Goal: Task Accomplishment & Management: Complete application form

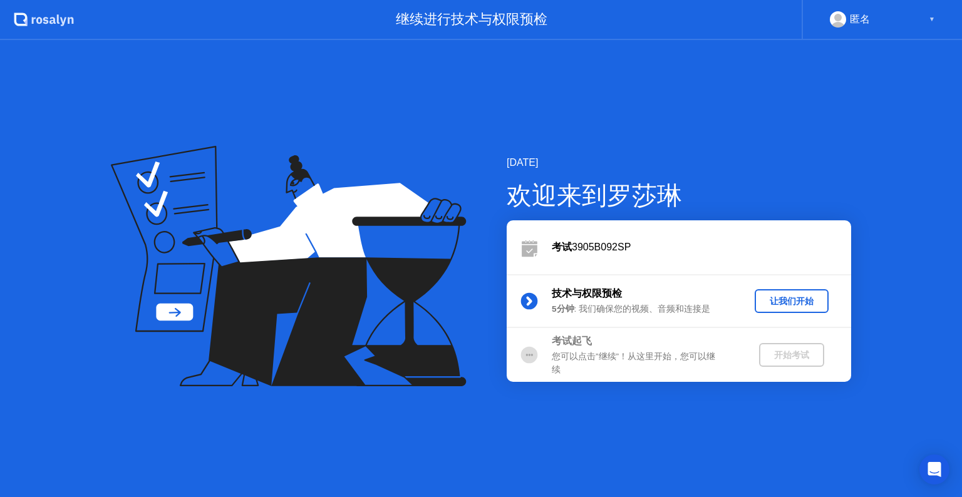
click at [96, 85] on div "2025年9月8日 欢迎来到罗莎琳 考试 3905B092SP 技术与权限预检 5分钟 : 我们确保您的视频、音频和连接是 让我们开始 考试起飞 您可以点击”…" at bounding box center [481, 268] width 962 height 457
click at [786, 299] on div "让我们开始" at bounding box center [791, 301] width 64 height 12
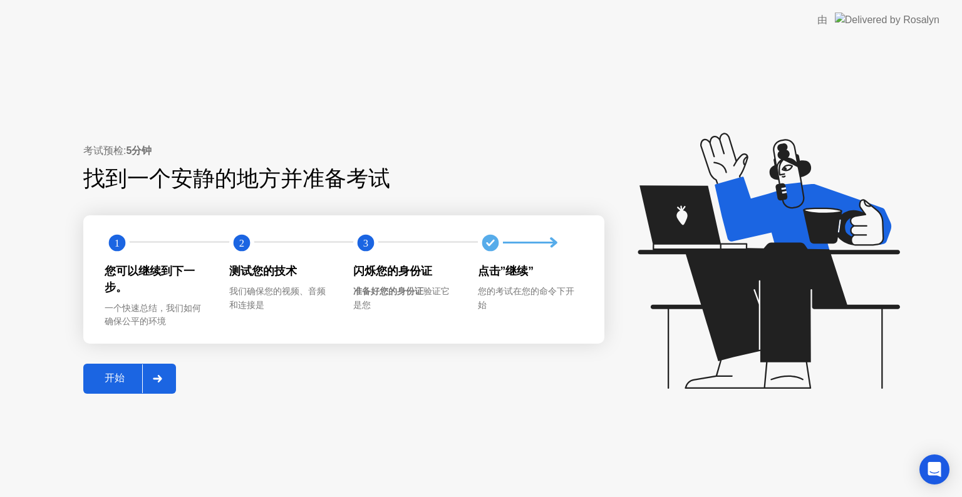
click at [113, 376] on div "开始" at bounding box center [114, 378] width 55 height 13
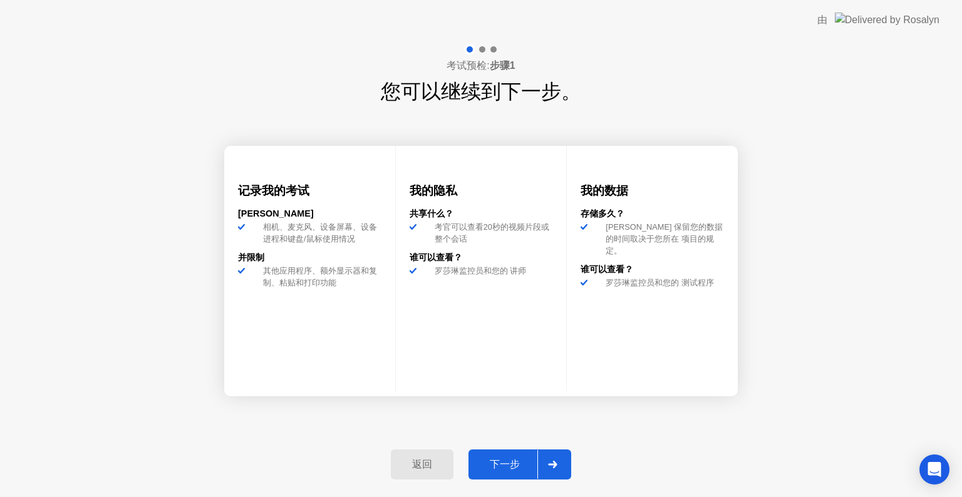
click at [511, 468] on div "下一步" at bounding box center [504, 464] width 65 height 13
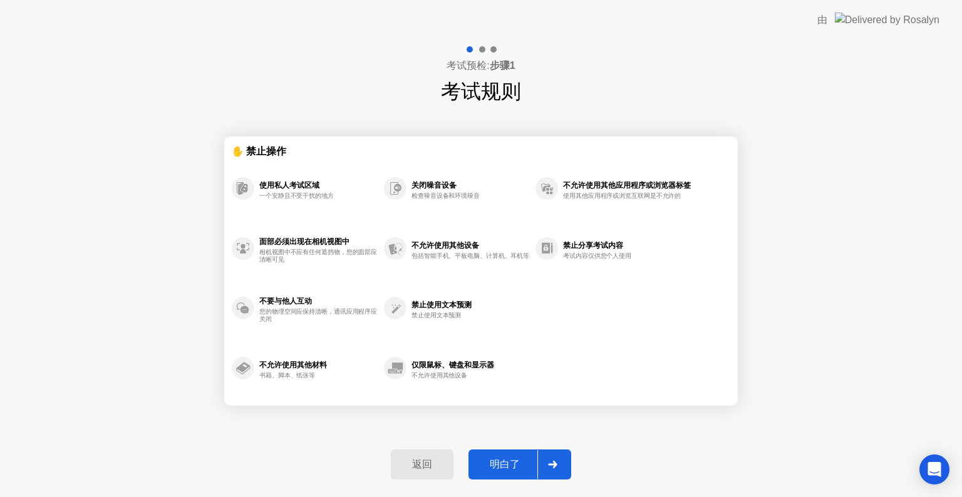
click at [510, 460] on div "明白了" at bounding box center [504, 464] width 65 height 13
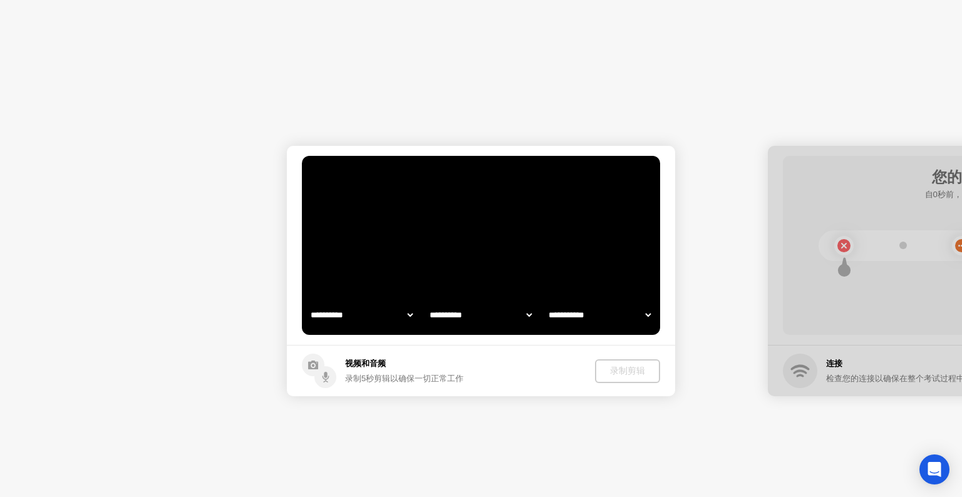
select select "**********"
select select "*******"
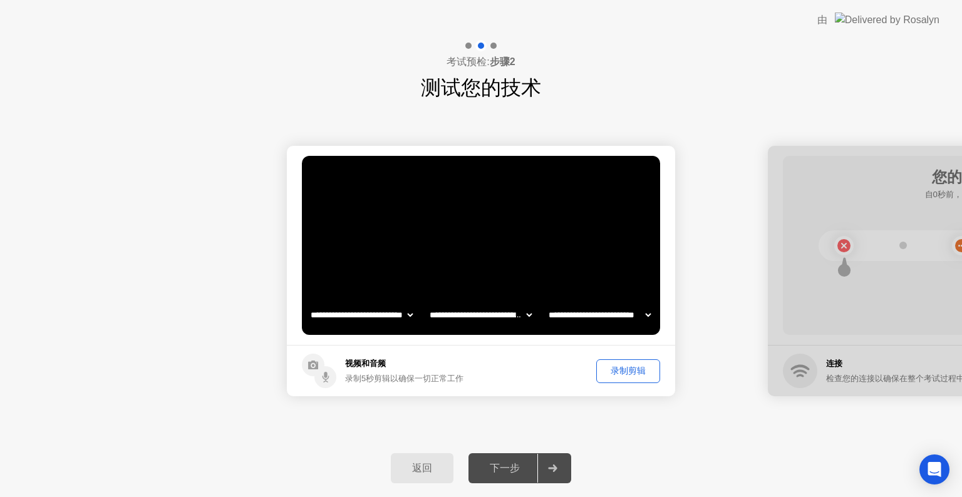
click at [620, 372] on div "录制剪辑" at bounding box center [627, 371] width 55 height 12
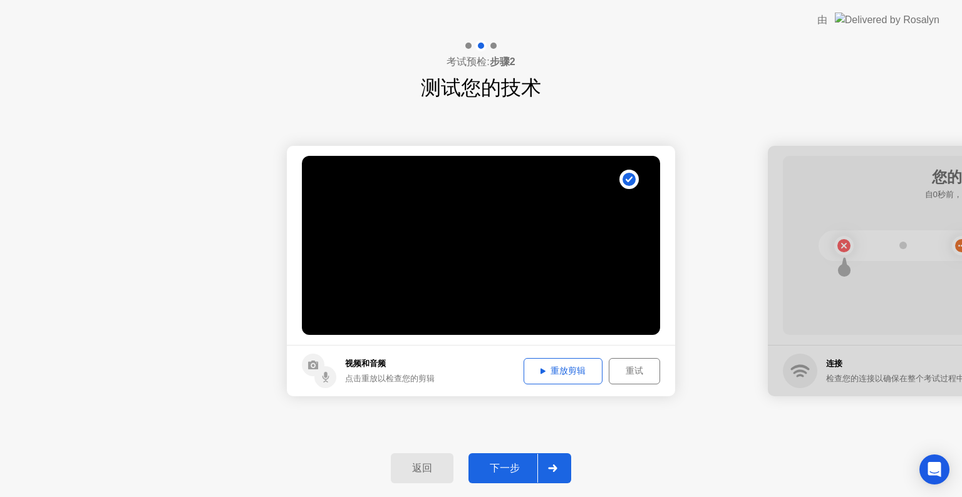
click at [578, 379] on button "重放剪辑" at bounding box center [562, 371] width 79 height 26
click at [526, 458] on button "下一步" at bounding box center [519, 468] width 103 height 30
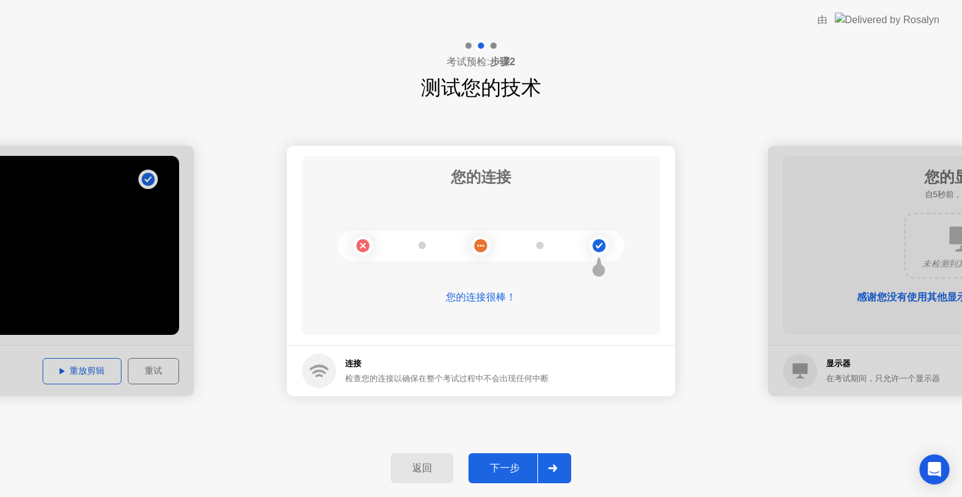
click at [501, 473] on div "下一步" at bounding box center [504, 468] width 65 height 13
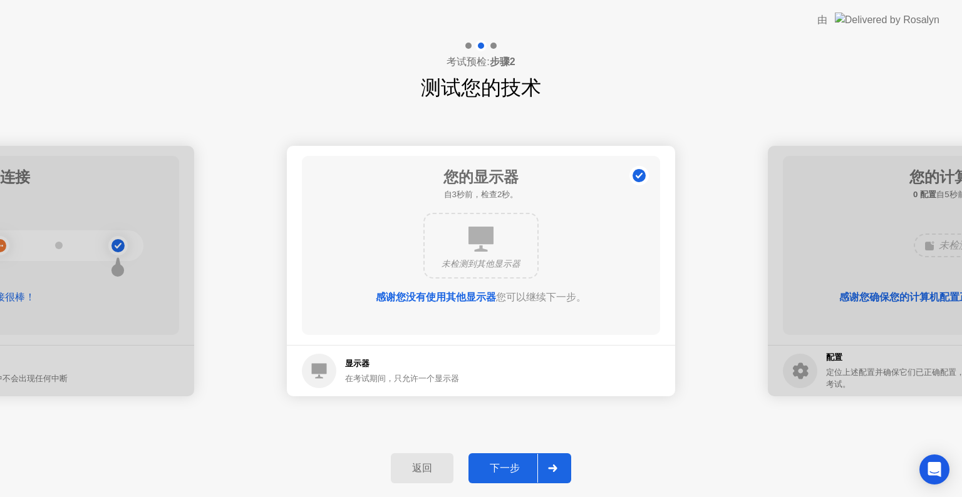
click at [496, 458] on button "下一步" at bounding box center [519, 468] width 103 height 30
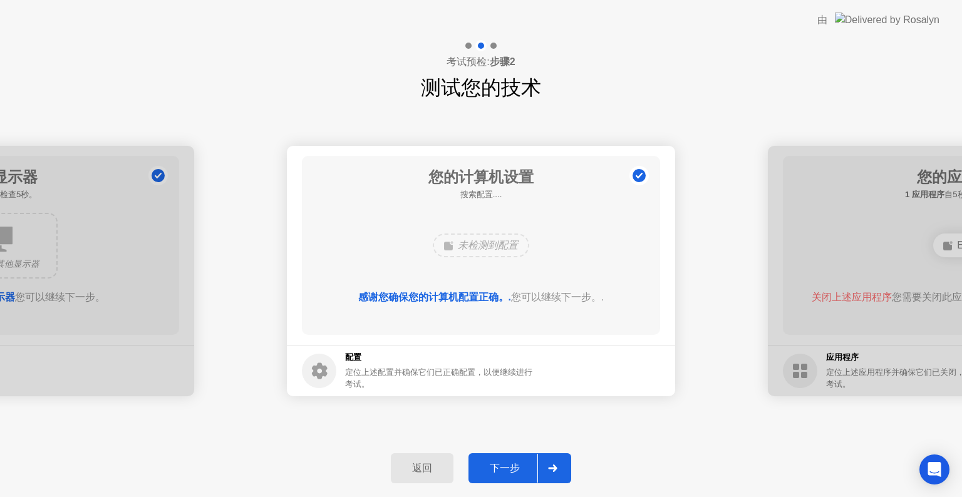
click at [506, 462] on div "下一步" at bounding box center [504, 468] width 65 height 13
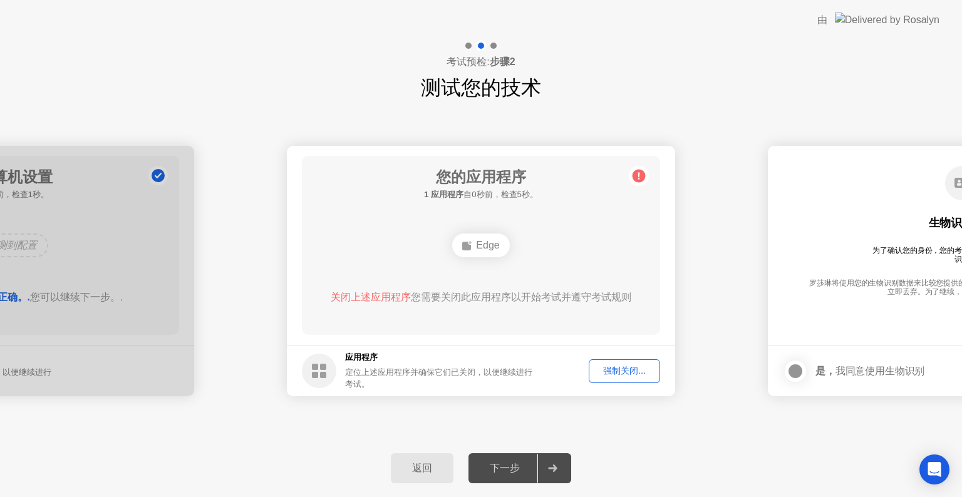
click at [622, 367] on div "强制关闭..." at bounding box center [624, 371] width 63 height 12
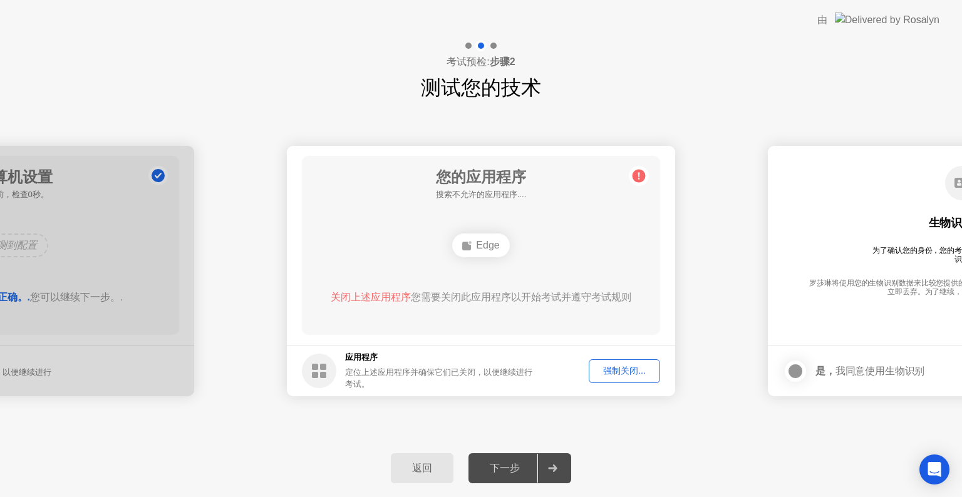
click at [526, 462] on div "下一步" at bounding box center [504, 468] width 65 height 13
click at [509, 473] on div "下一步" at bounding box center [504, 468] width 65 height 13
click at [546, 471] on div at bounding box center [552, 468] width 30 height 29
click at [631, 374] on div "强制关闭..." at bounding box center [624, 371] width 63 height 12
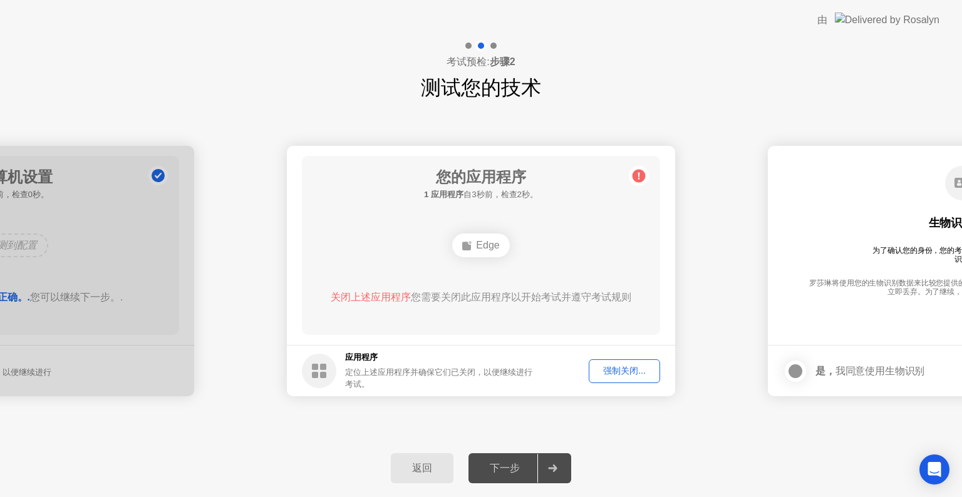
click at [511, 465] on div "下一步" at bounding box center [504, 468] width 65 height 13
click at [511, 468] on div "下一步" at bounding box center [504, 468] width 65 height 13
click at [513, 467] on div "下一步" at bounding box center [504, 468] width 65 height 13
click at [555, 462] on div at bounding box center [552, 468] width 30 height 29
click at [555, 465] on icon at bounding box center [552, 469] width 9 height 8
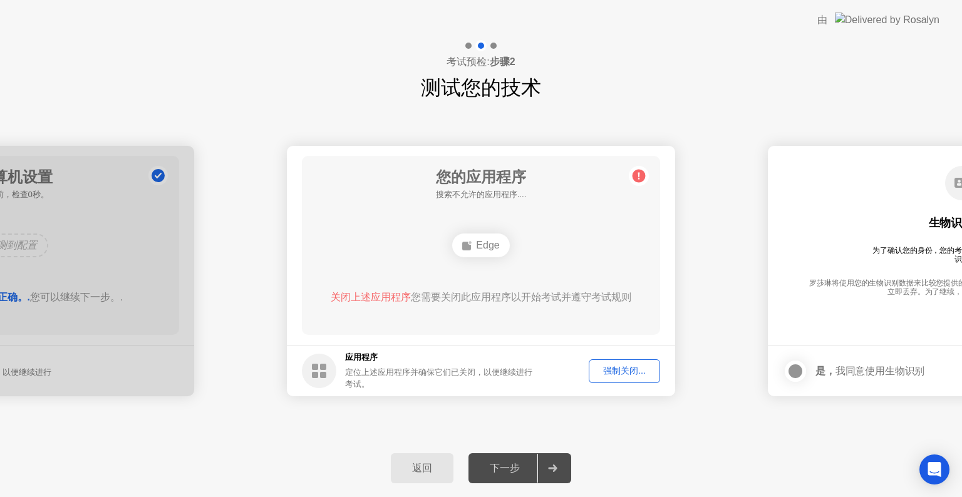
click at [621, 368] on div "强制关闭..." at bounding box center [624, 371] width 63 height 12
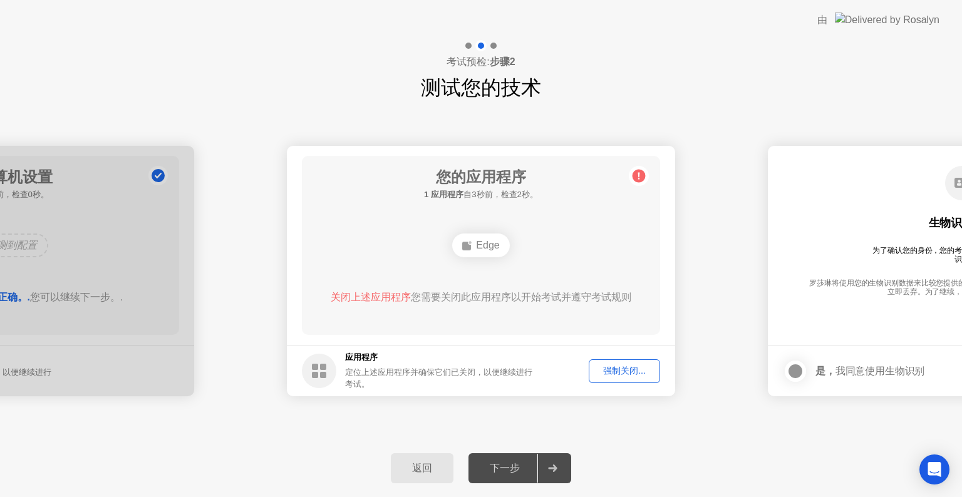
click at [558, 473] on div at bounding box center [552, 468] width 30 height 29
click at [562, 470] on div at bounding box center [552, 468] width 30 height 29
click at [550, 468] on icon at bounding box center [552, 469] width 9 height 8
click at [614, 368] on div "强制关闭..." at bounding box center [624, 371] width 63 height 12
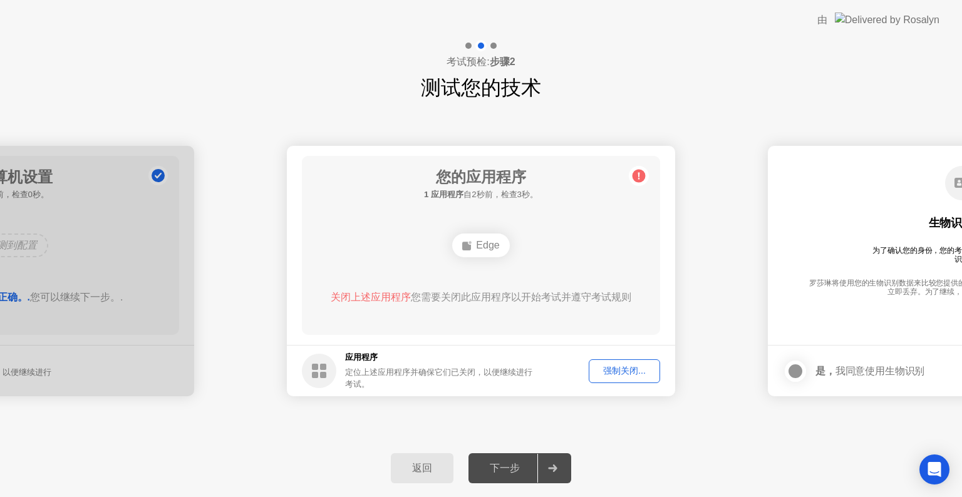
click at [546, 463] on div at bounding box center [552, 468] width 30 height 29
click at [546, 461] on div at bounding box center [552, 468] width 30 height 29
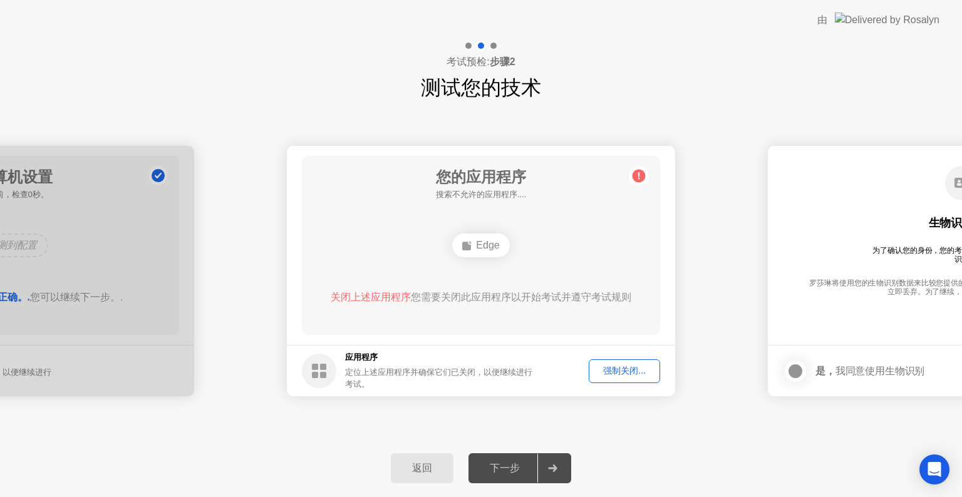
click at [474, 253] on div "Edge" at bounding box center [480, 246] width 57 height 24
click at [631, 172] on icon at bounding box center [639, 176] width 20 height 20
click at [629, 171] on icon at bounding box center [639, 176] width 20 height 20
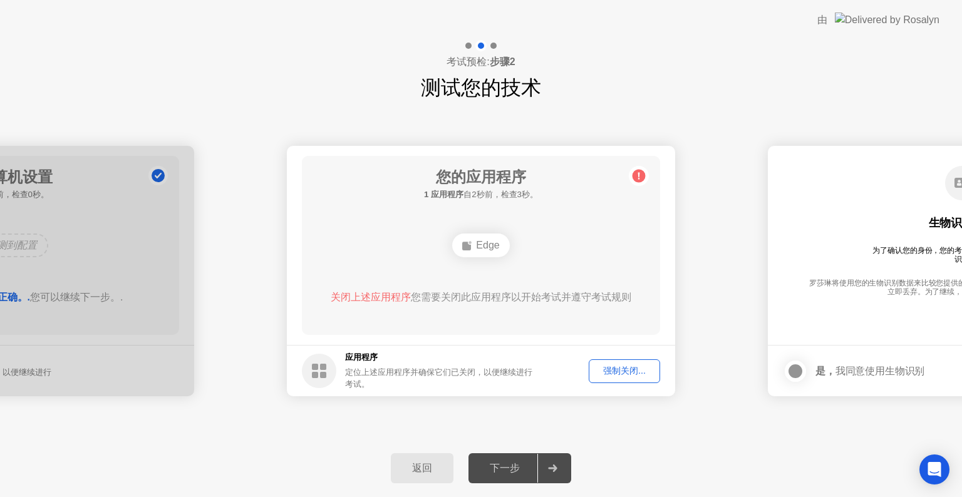
click at [615, 375] on div "强制关闭..." at bounding box center [624, 371] width 63 height 12
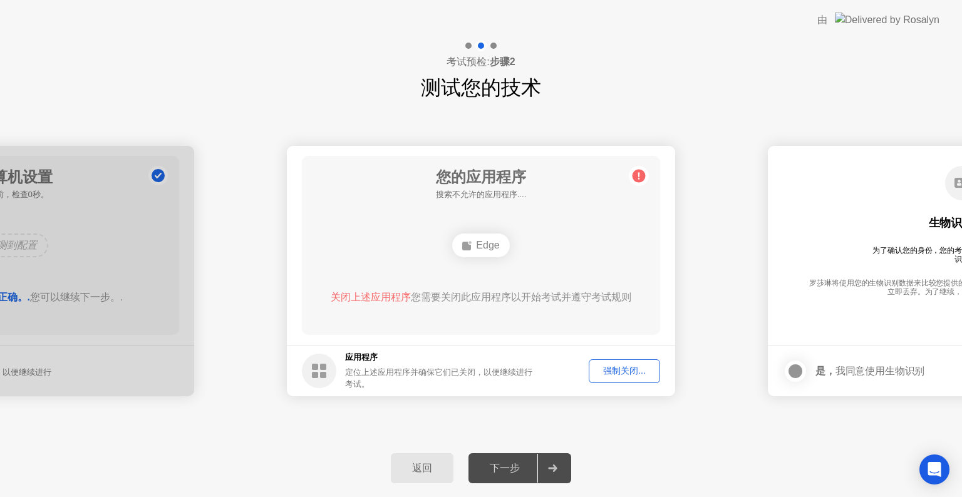
click at [870, 184] on div "生物识别同意 为了确认您的身份，您的考试程序需要使用生物识别标识。 罗莎琳将使用您的生物识别数据来比较您提供的照片。所有生物识别数据将在您的身份验证后立即丢弃…" at bounding box center [962, 236] width 358 height 161
click at [870, 190] on div "生物识别同意 为了确认您的身份，您的考试程序需要使用生物识别标识。 罗莎琳将使用您的生物识别数据来比较您提供的照片。所有生物识别数据将在您的身份验证后立即丢弃…" at bounding box center [962, 236] width 358 height 161
click at [551, 468] on icon at bounding box center [552, 469] width 9 height 8
click at [551, 467] on icon at bounding box center [552, 469] width 9 height 8
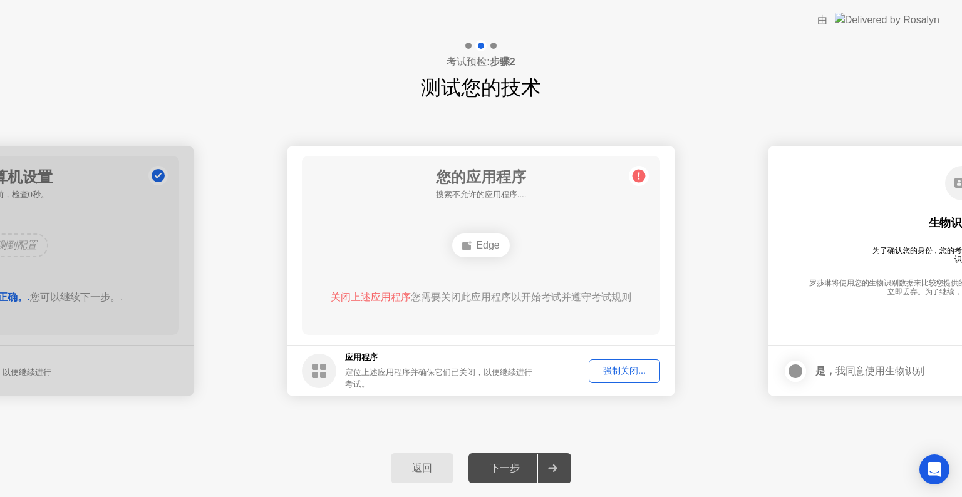
click at [551, 466] on icon at bounding box center [552, 469] width 9 height 8
click at [548, 470] on icon at bounding box center [552, 469] width 9 height 8
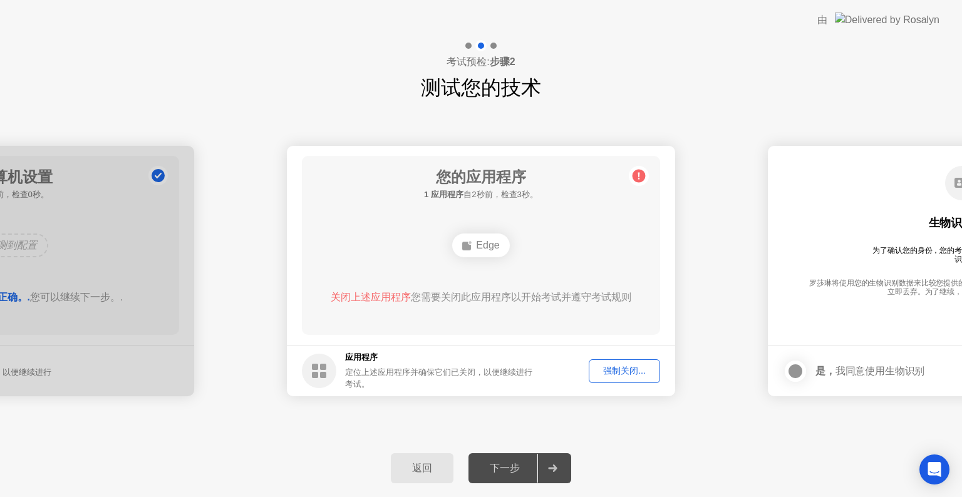
click at [548, 470] on icon at bounding box center [552, 469] width 9 height 8
click at [642, 304] on div "您的应用程序 1 应用程序 自2秒前，检查3秒。 Edge 关闭上述应用程序 您需要关闭此应用程序以开始考试并遵守考试规则" at bounding box center [481, 245] width 358 height 179
click at [629, 371] on div "强制关闭..." at bounding box center [624, 371] width 63 height 12
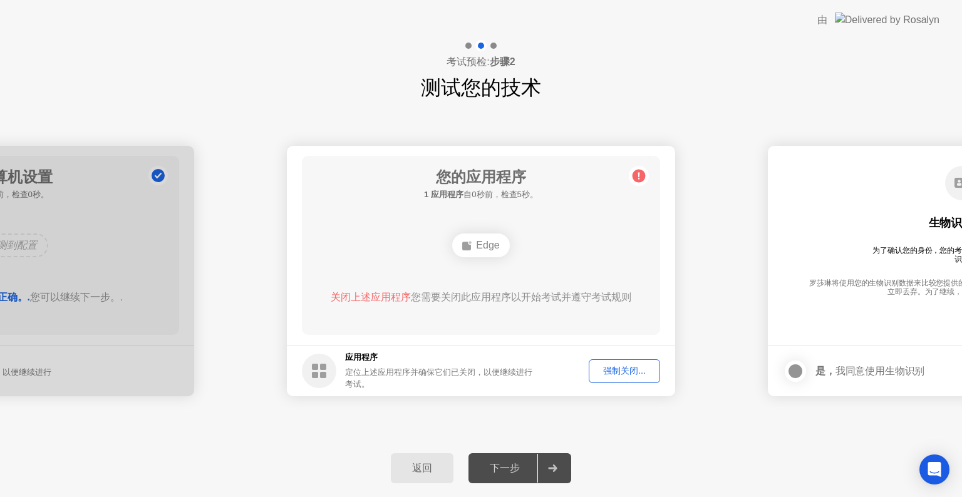
click at [621, 376] on div "强制关闭..." at bounding box center [624, 371] width 63 height 12
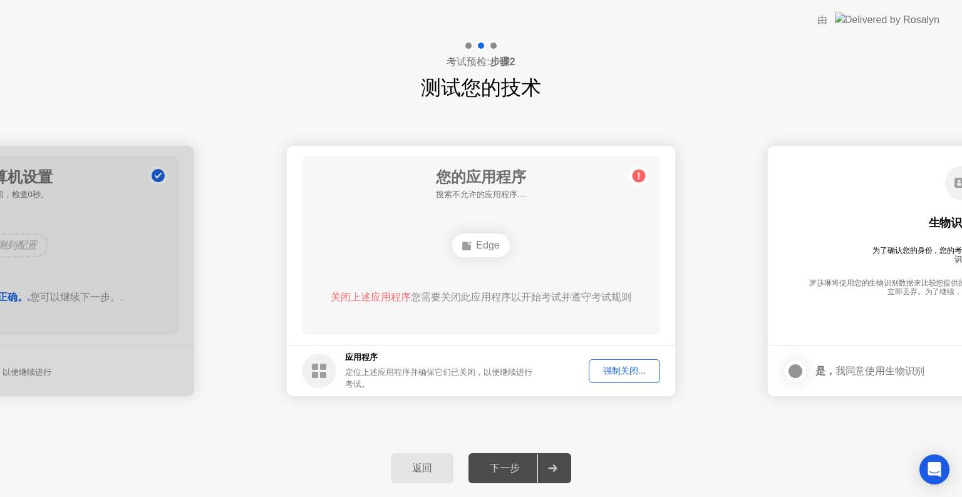
click at [619, 368] on div "强制关闭..." at bounding box center [624, 371] width 63 height 12
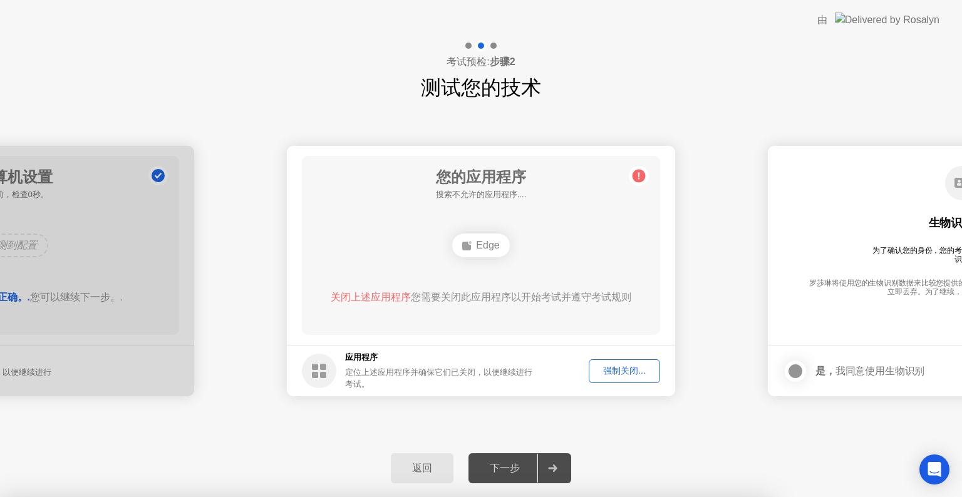
click at [619, 496] on div at bounding box center [481, 497] width 962 height 0
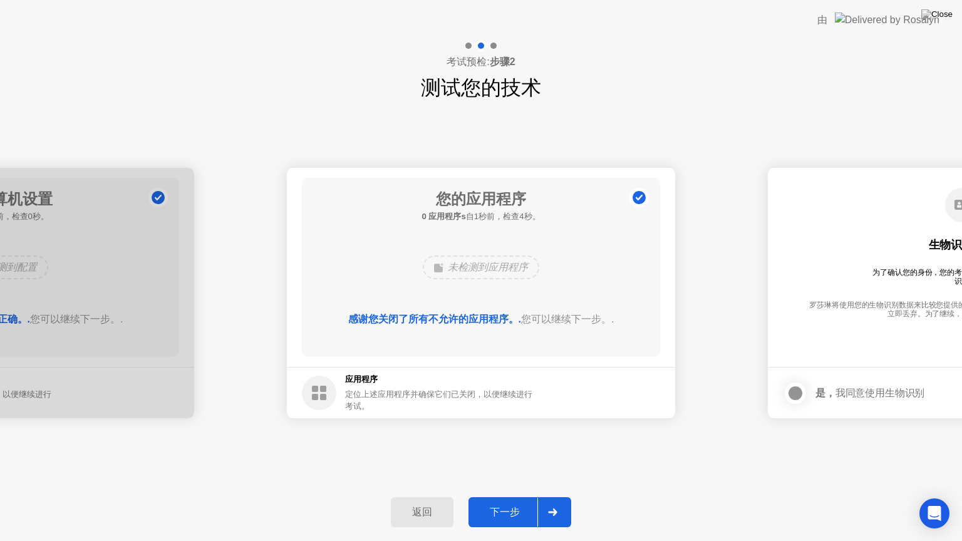
click at [510, 496] on div "下一步" at bounding box center [504, 512] width 65 height 13
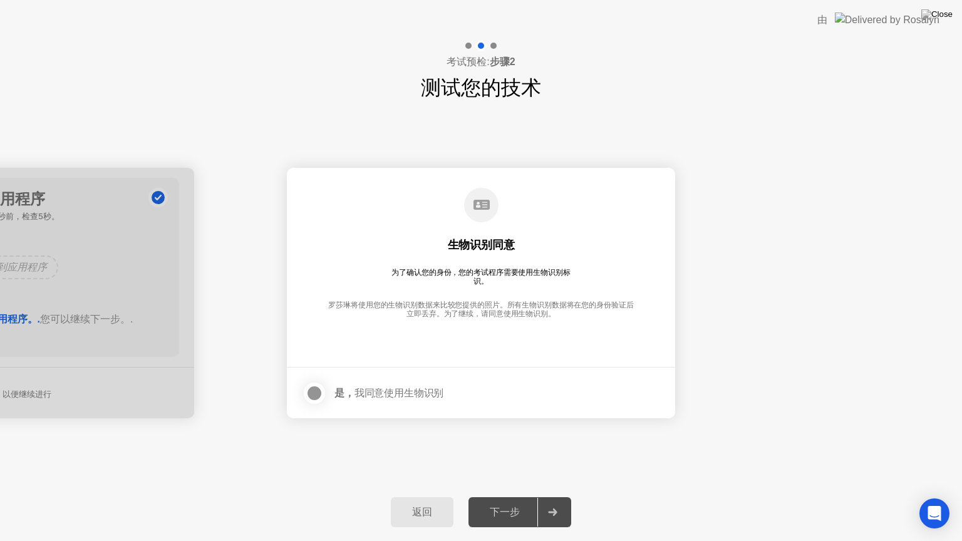
click at [511, 496] on div "下一步" at bounding box center [504, 512] width 65 height 13
click at [508, 496] on div "下一步" at bounding box center [504, 512] width 65 height 13
click at [307, 388] on div at bounding box center [314, 393] width 15 height 15
click at [508, 496] on button "下一步" at bounding box center [519, 512] width 103 height 30
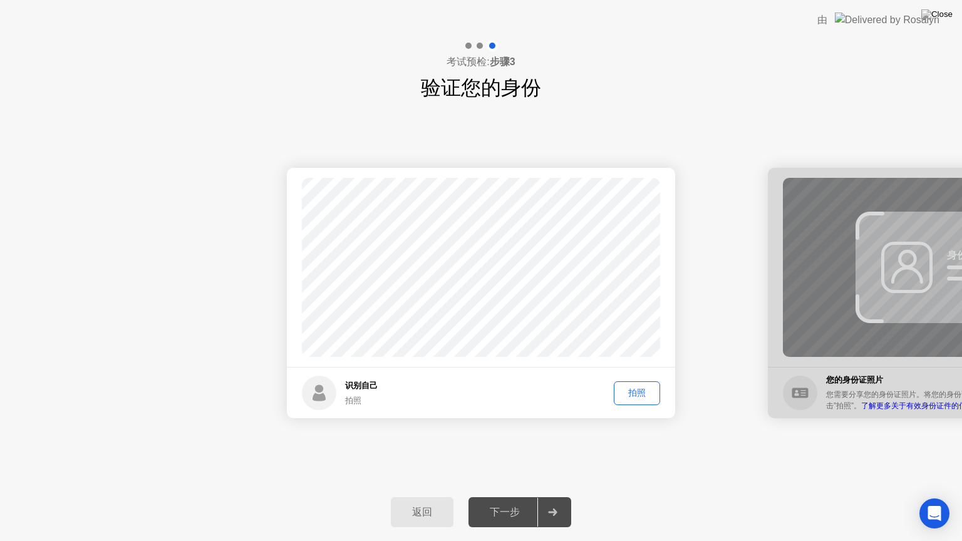
click at [514, 496] on div "下一步" at bounding box center [504, 512] width 65 height 13
click at [513, 496] on div "下一步" at bounding box center [504, 512] width 65 height 13
click at [631, 395] on div "拍照" at bounding box center [637, 393] width 38 height 12
click at [514, 496] on div "下一步" at bounding box center [504, 512] width 65 height 13
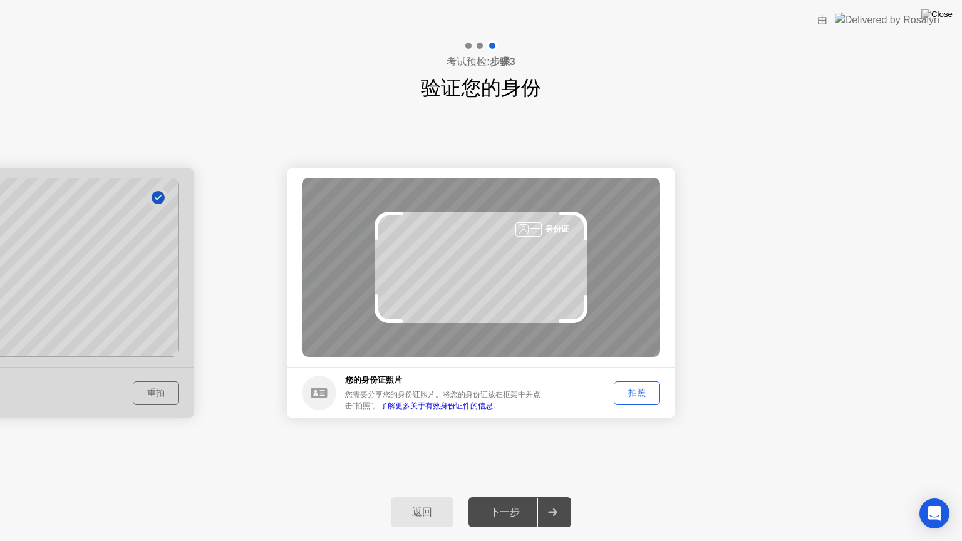
click at [636, 390] on div "拍照" at bounding box center [637, 393] width 38 height 12
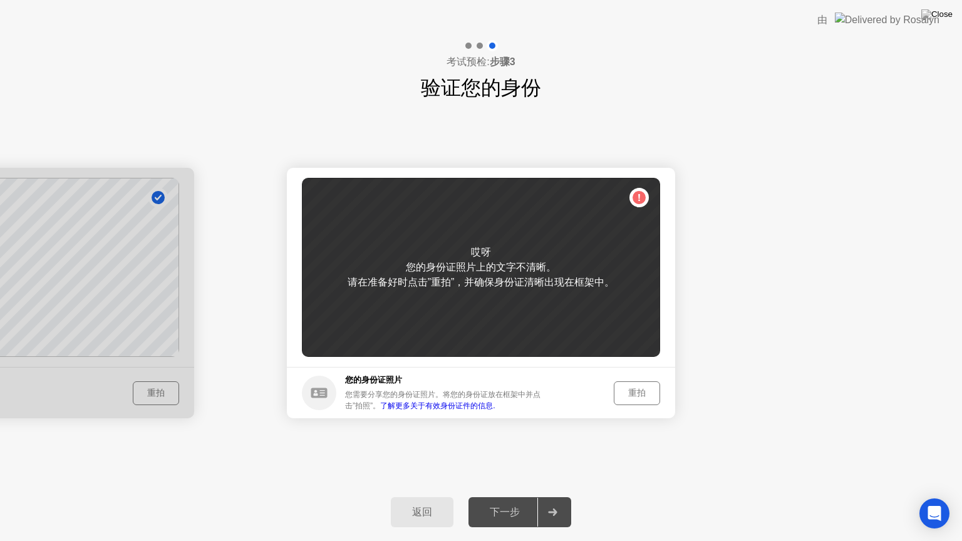
click at [645, 398] on div "重拍" at bounding box center [637, 393] width 38 height 12
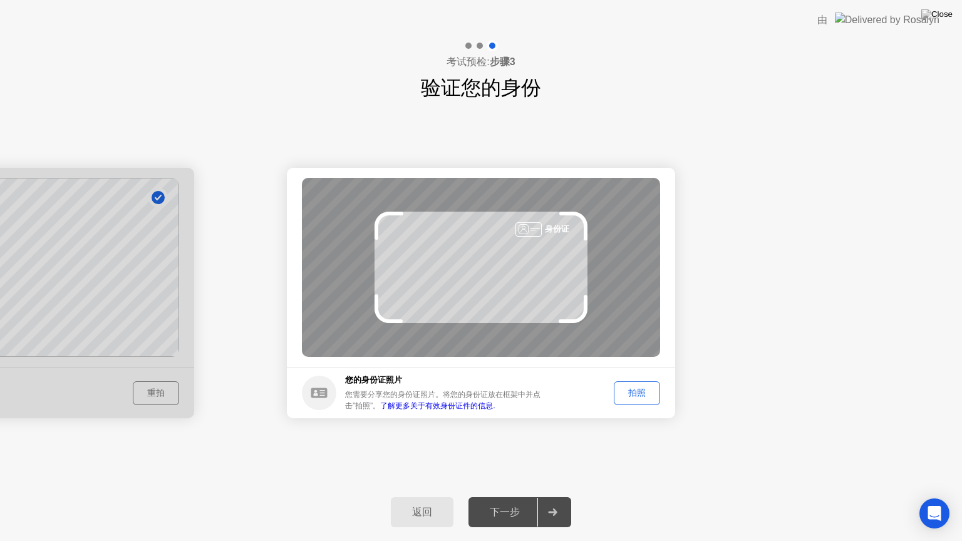
click at [642, 396] on div "拍照" at bounding box center [637, 393] width 38 height 12
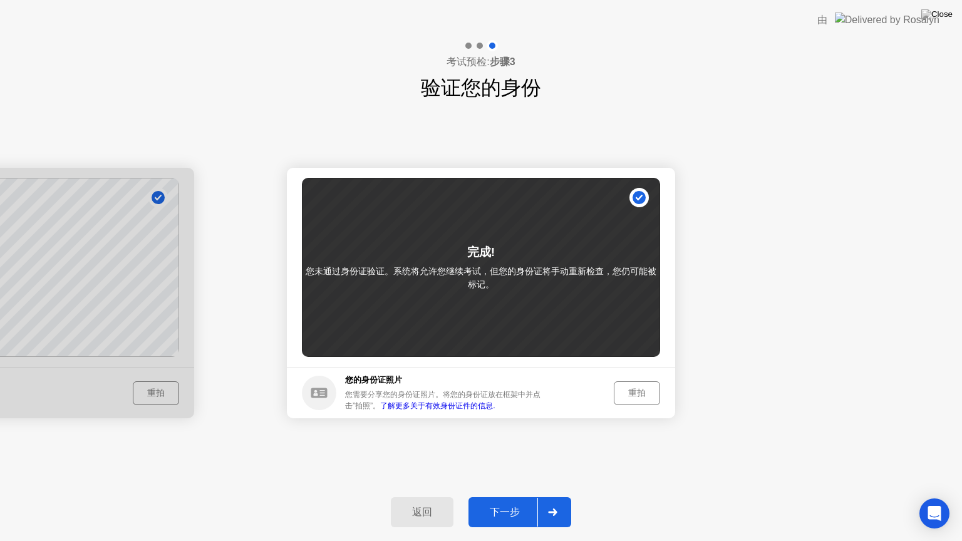
click at [632, 393] on div "重拍" at bounding box center [637, 393] width 38 height 12
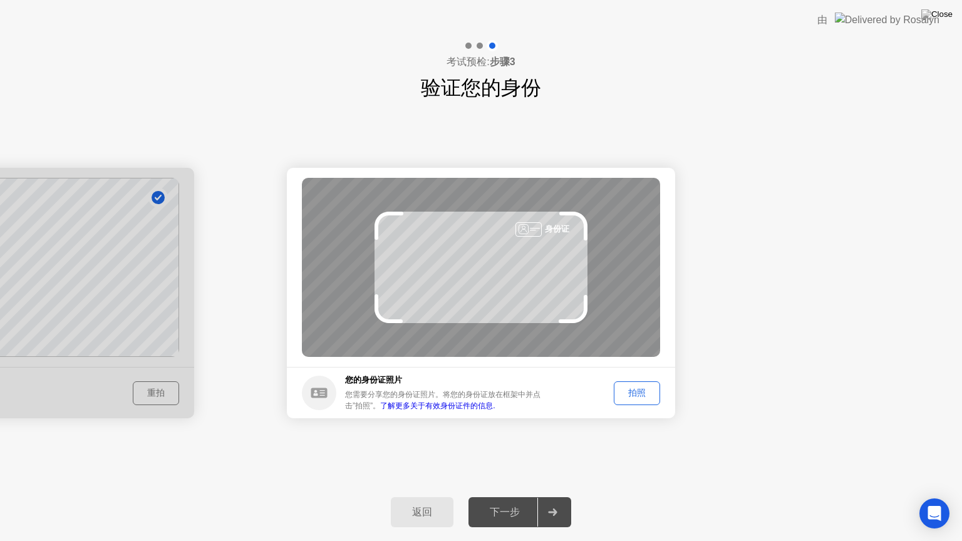
click at [651, 395] on div "拍照" at bounding box center [637, 393] width 38 height 12
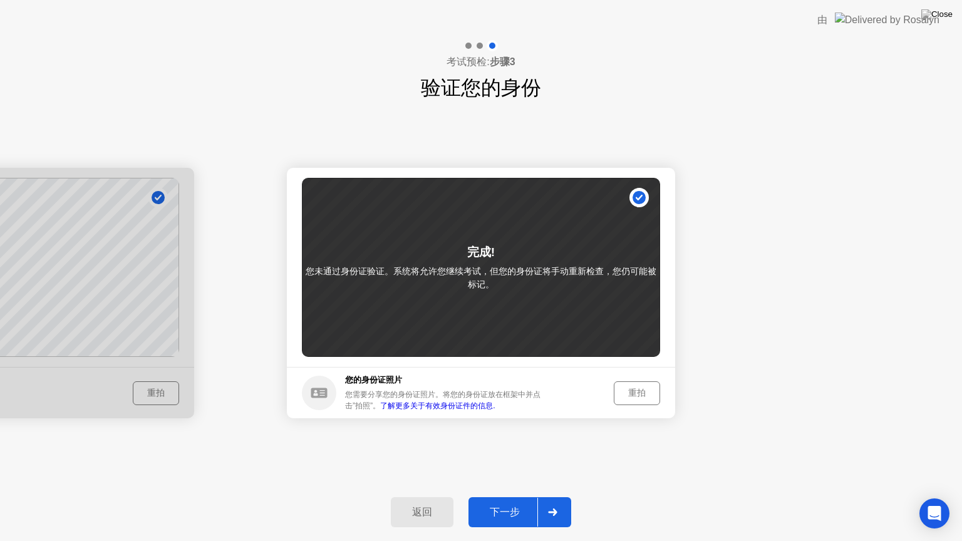
click at [515, 496] on div "下一步" at bounding box center [504, 512] width 65 height 13
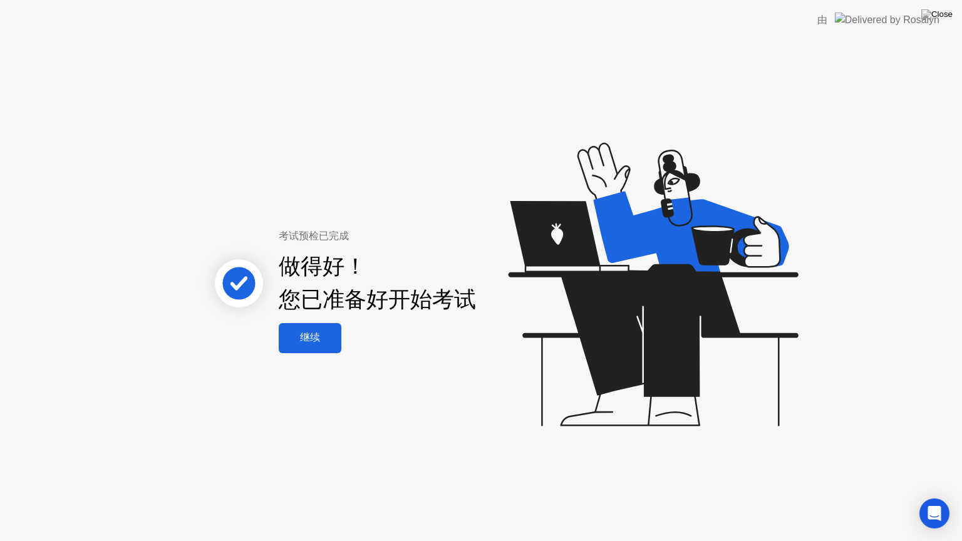
click at [317, 344] on div "继续" at bounding box center [309, 337] width 55 height 13
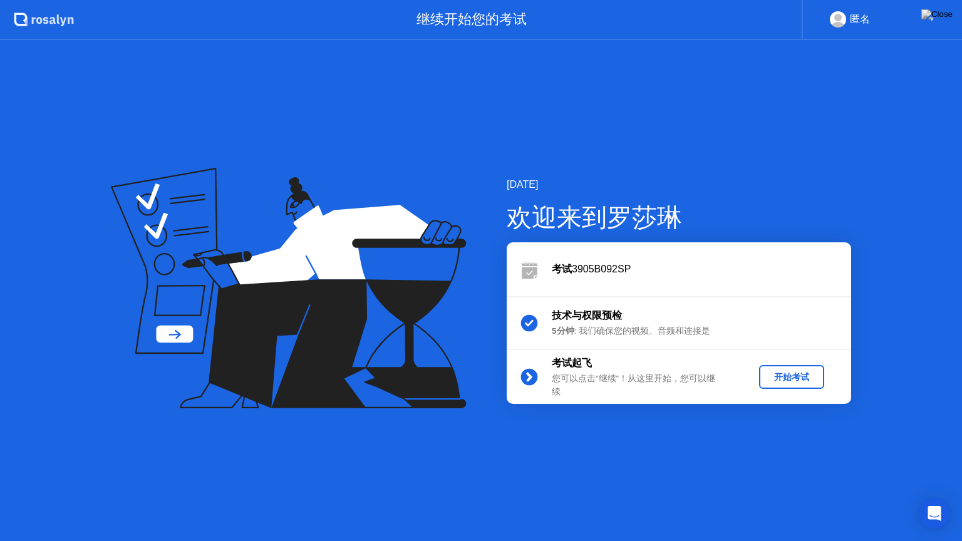
click at [796, 375] on div "开始考试" at bounding box center [791, 377] width 55 height 12
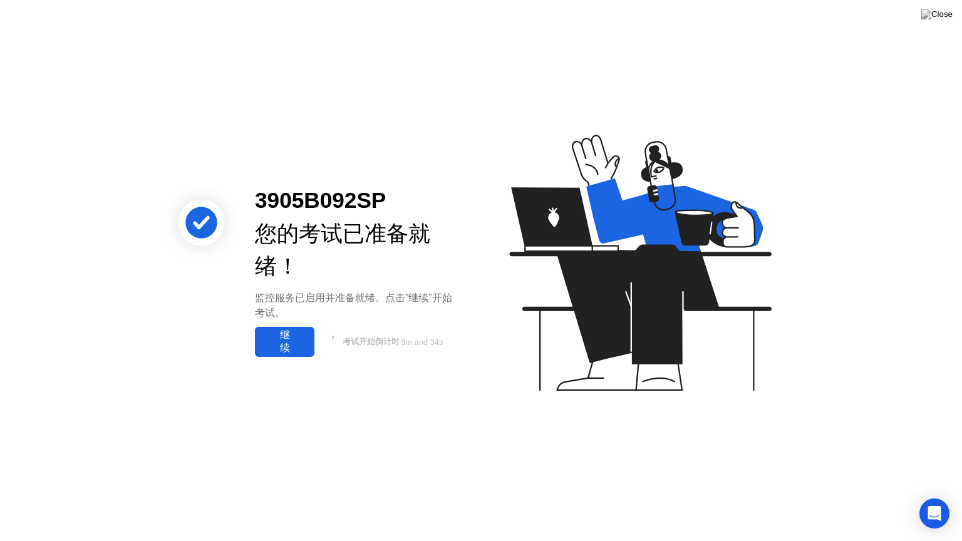
click at [265, 331] on div "继续" at bounding box center [285, 342] width 52 height 26
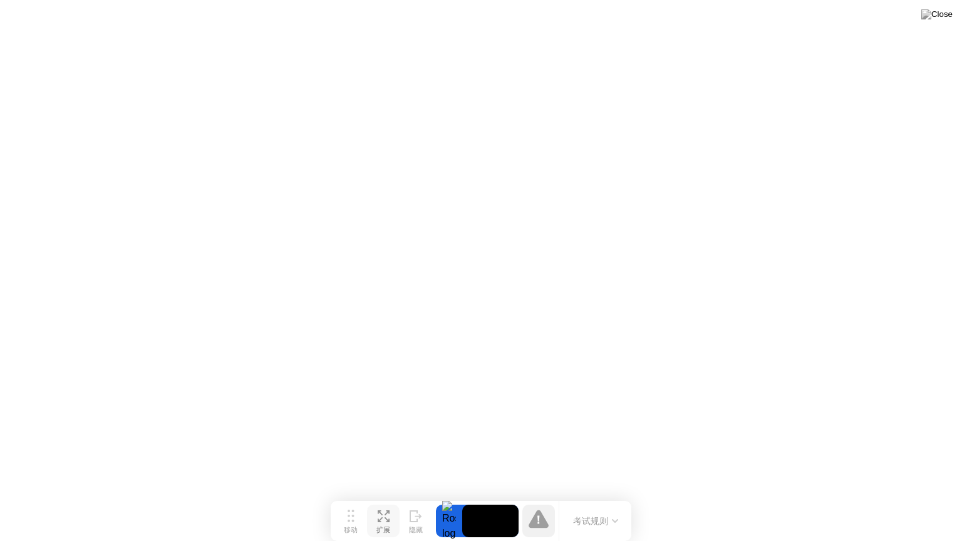
click at [378, 496] on icon at bounding box center [380, 519] width 5 height 5
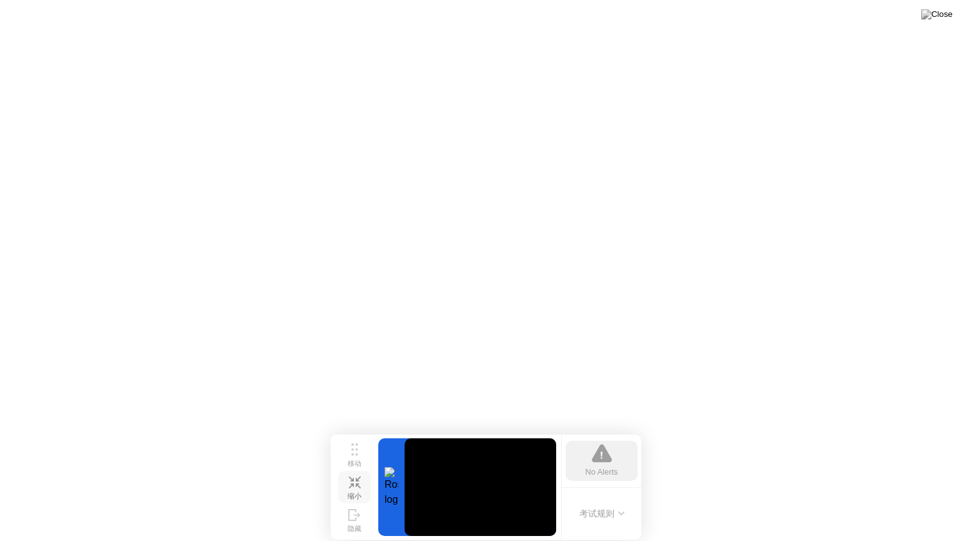
click at [476, 496] on video at bounding box center [480, 487] width 152 height 98
click at [357, 460] on div "移动" at bounding box center [354, 464] width 14 height 9
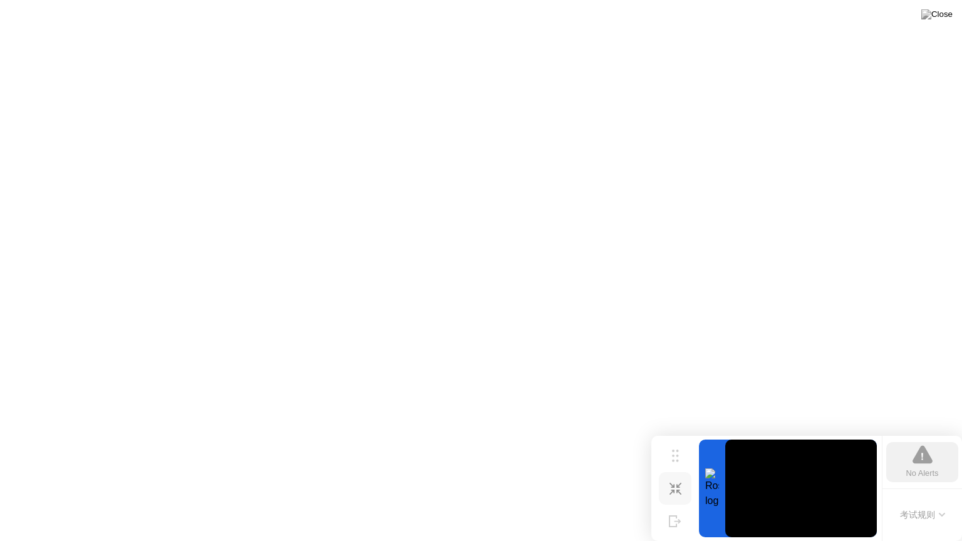
drag, startPoint x: 342, startPoint y: 465, endPoint x: 704, endPoint y: 481, distance: 362.3
click at [704, 481] on div "移动 缩小 隐藏 No Alerts 考试规则" at bounding box center [806, 488] width 311 height 105
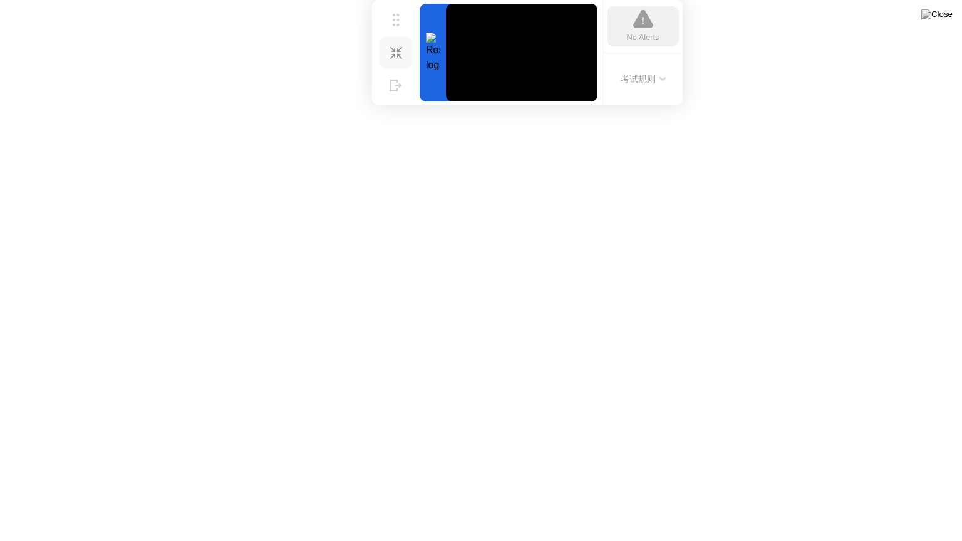
drag, startPoint x: 686, startPoint y: 452, endPoint x: 405, endPoint y: 0, distance: 532.3
click at [405, 0] on div "移动 缩小 隐藏 No Alerts 考试规则" at bounding box center [527, 52] width 311 height 105
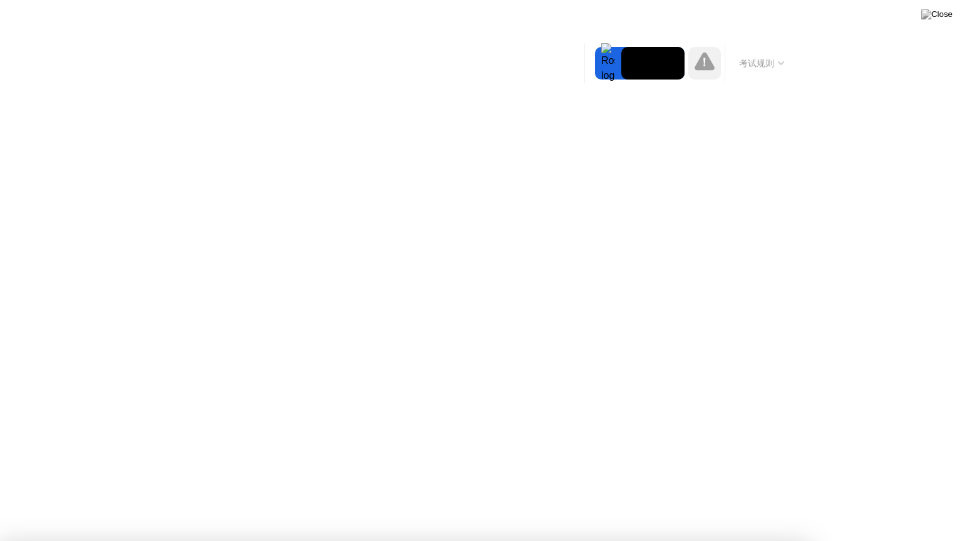
drag, startPoint x: 377, startPoint y: 228, endPoint x: 383, endPoint y: 238, distance: 11.8
drag, startPoint x: 453, startPoint y: 250, endPoint x: 634, endPoint y: 218, distance: 183.1
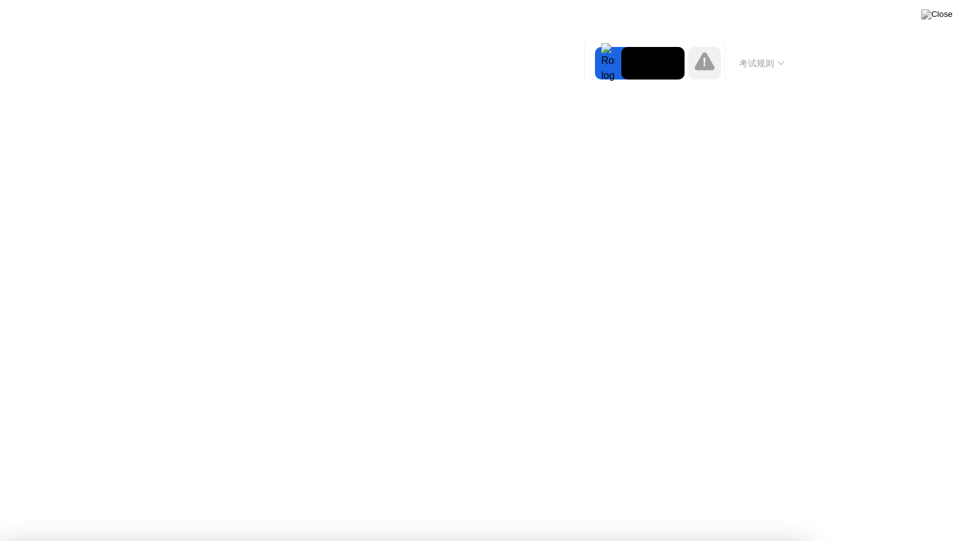
drag, startPoint x: 702, startPoint y: 150, endPoint x: 316, endPoint y: 195, distance: 389.5
drag, startPoint x: 321, startPoint y: 202, endPoint x: 323, endPoint y: 210, distance: 9.0
drag, startPoint x: 327, startPoint y: 223, endPoint x: 397, endPoint y: 280, distance: 90.3
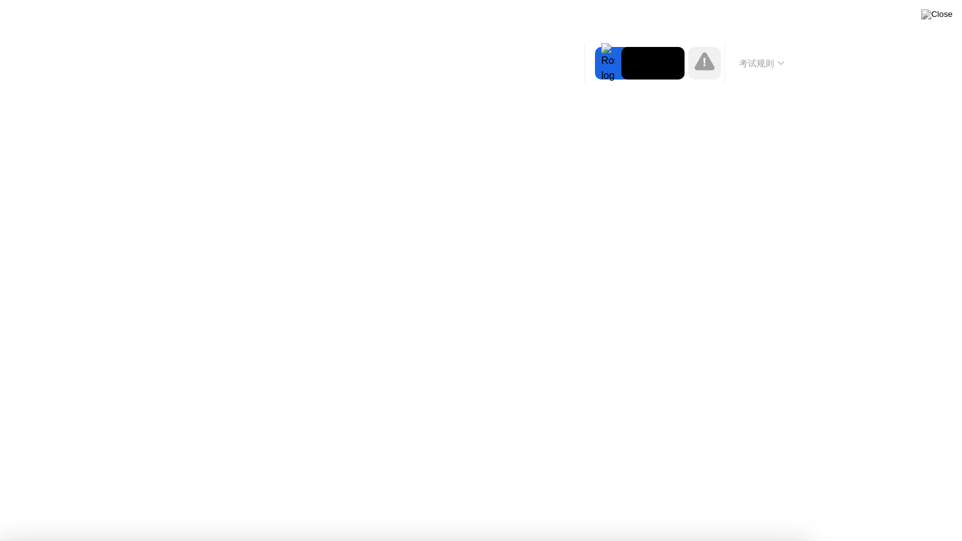
drag, startPoint x: 131, startPoint y: 168, endPoint x: 265, endPoint y: 148, distance: 135.5
click at [943, 15] on img at bounding box center [936, 14] width 31 height 10
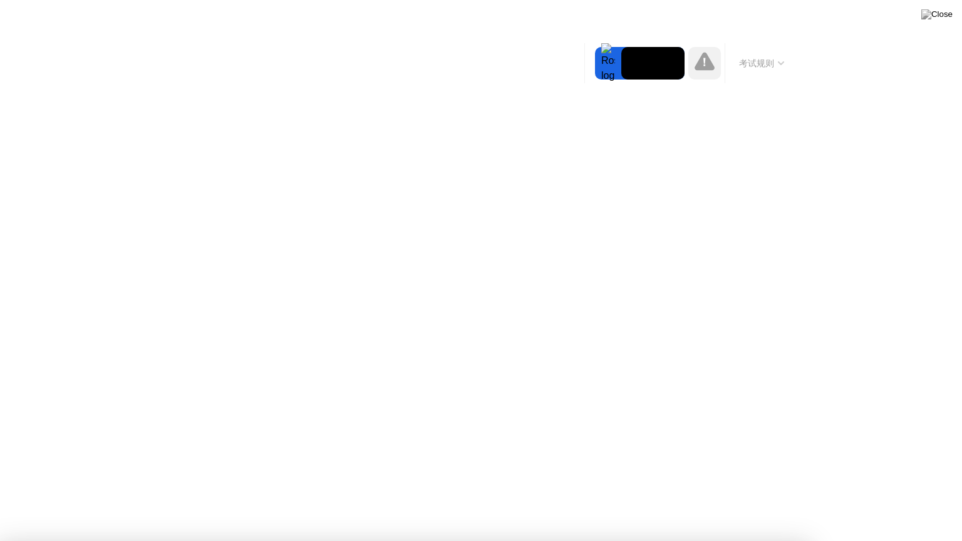
drag, startPoint x: 243, startPoint y: 88, endPoint x: 277, endPoint y: 93, distance: 34.3
drag, startPoint x: 426, startPoint y: 126, endPoint x: 467, endPoint y: 138, distance: 43.0
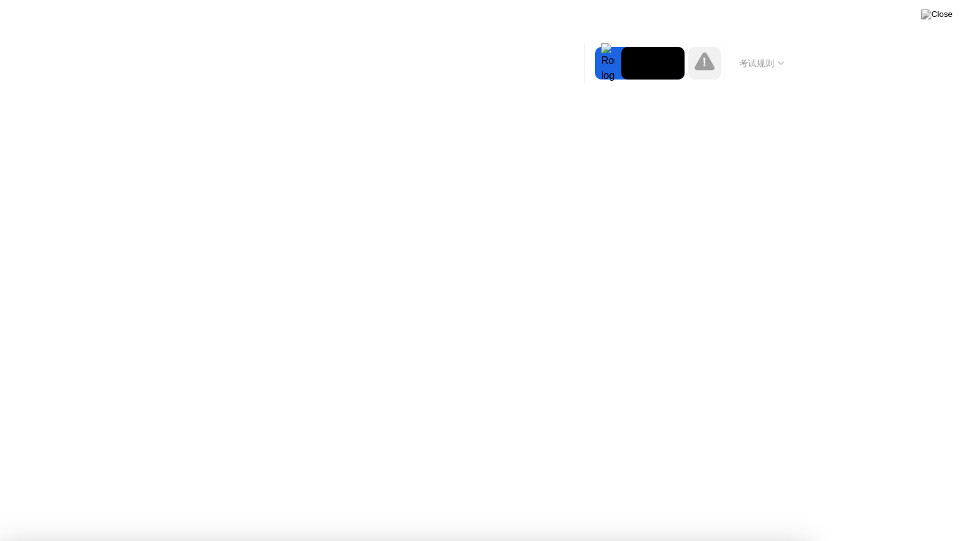
click at [604, 68] on div at bounding box center [608, 63] width 26 height 33
click at [643, 58] on video at bounding box center [652, 63] width 63 height 33
click at [644, 58] on video at bounding box center [652, 63] width 63 height 33
drag, startPoint x: 568, startPoint y: 344, endPoint x: 540, endPoint y: 342, distance: 28.2
